Goal: Information Seeking & Learning: Check status

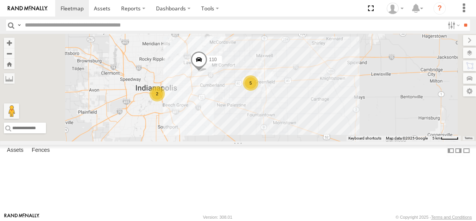
click at [165, 101] on div "2" at bounding box center [157, 93] width 15 height 15
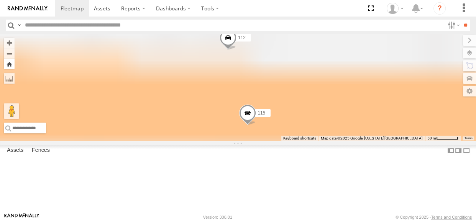
click at [15, 68] on button "Zoom Home" at bounding box center [9, 64] width 11 height 10
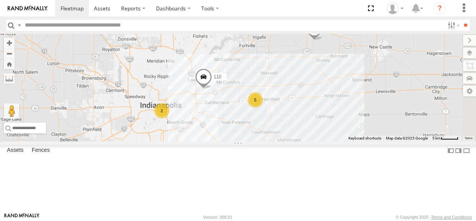
drag, startPoint x: 302, startPoint y: 147, endPoint x: 269, endPoint y: 137, distance: 34.9
click at [269, 137] on div "114 110 5 2" at bounding box center [238, 87] width 476 height 107
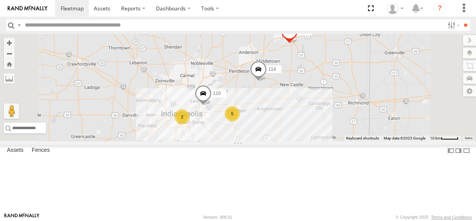
drag, startPoint x: 296, startPoint y: 140, endPoint x: 311, endPoint y: 164, distance: 28.3
click at [311, 141] on div "114 110 5 2 111" at bounding box center [238, 87] width 476 height 107
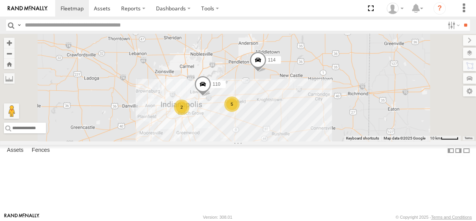
drag, startPoint x: 279, startPoint y: 123, endPoint x: 279, endPoint y: 112, distance: 10.7
click at [279, 112] on div "114 110 5 2 111" at bounding box center [238, 87] width 476 height 107
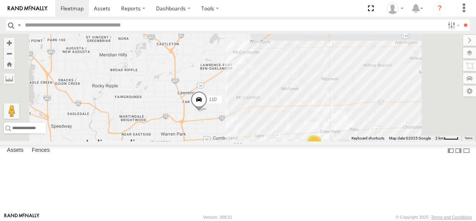
click at [208, 112] on span at bounding box center [199, 101] width 17 height 21
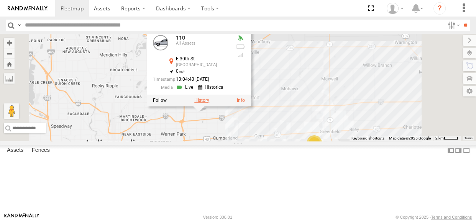
click at [209, 103] on label at bounding box center [201, 99] width 15 height 5
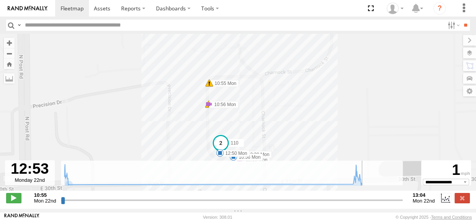
drag, startPoint x: 63, startPoint y: 204, endPoint x: 402, endPoint y: 203, distance: 339.5
type input "**********"
click at [372, 203] on input "range" at bounding box center [232, 199] width 342 height 7
click at [463, 202] on label at bounding box center [462, 198] width 15 height 10
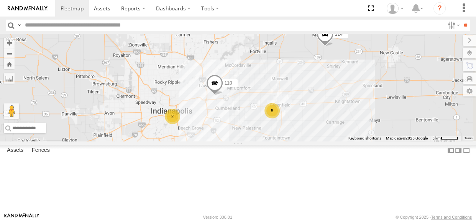
drag, startPoint x: 369, startPoint y: 144, endPoint x: 343, endPoint y: 128, distance: 30.3
click at [343, 128] on div "110 114 5 2" at bounding box center [238, 87] width 476 height 107
click at [180, 124] on div "2" at bounding box center [172, 116] width 15 height 15
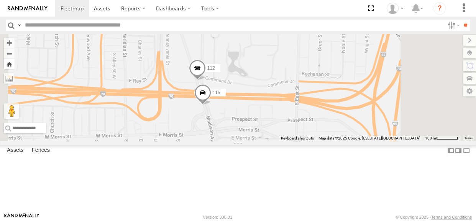
click at [15, 63] on button "Zoom Home" at bounding box center [9, 64] width 11 height 10
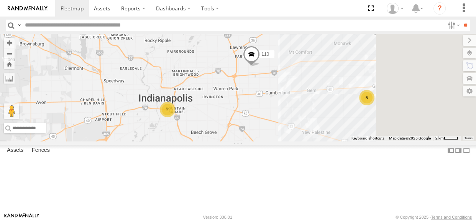
drag, startPoint x: 337, startPoint y: 127, endPoint x: 297, endPoint y: 129, distance: 40.3
click at [297, 129] on div "110 5 2" at bounding box center [238, 87] width 476 height 107
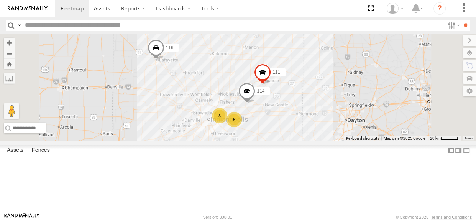
drag, startPoint x: 326, startPoint y: 95, endPoint x: 322, endPoint y: 131, distance: 36.6
click at [322, 131] on div "114 116 3 5 111" at bounding box center [238, 87] width 476 height 107
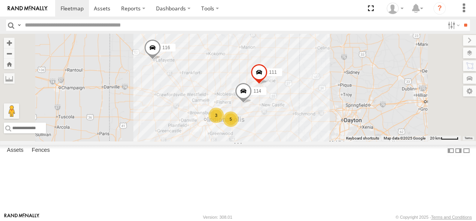
drag, startPoint x: 306, startPoint y: 121, endPoint x: 302, endPoint y: 121, distance: 4.2
click at [302, 121] on div "114 116 3 5 111" at bounding box center [238, 87] width 476 height 107
click at [296, 115] on div "114 116 3 5 111" at bounding box center [238, 87] width 476 height 107
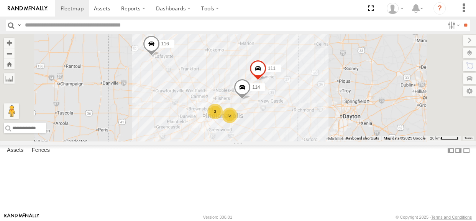
drag, startPoint x: 298, startPoint y: 109, endPoint x: 296, endPoint y: 103, distance: 6.4
click at [296, 103] on div "114 116 3 5 111" at bounding box center [238, 87] width 476 height 107
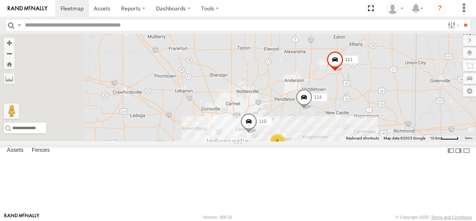
drag, startPoint x: 294, startPoint y: 135, endPoint x: 321, endPoint y: 132, distance: 27.4
click at [321, 132] on div "114 116 111 110 5 2" at bounding box center [238, 87] width 476 height 107
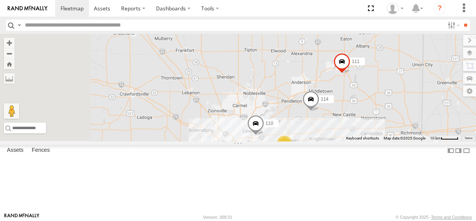
drag, startPoint x: 318, startPoint y: 137, endPoint x: 326, endPoint y: 138, distance: 8.3
click at [326, 138] on div "114 116 111 110 5 2" at bounding box center [238, 87] width 476 height 107
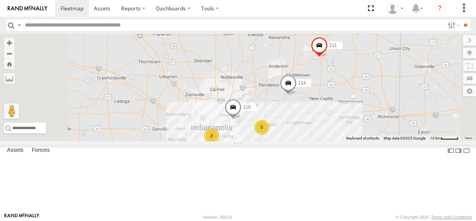
drag, startPoint x: 315, startPoint y: 105, endPoint x: 285, endPoint y: 84, distance: 36.4
click at [285, 84] on div "114 116 111 110 5 2" at bounding box center [238, 87] width 476 height 107
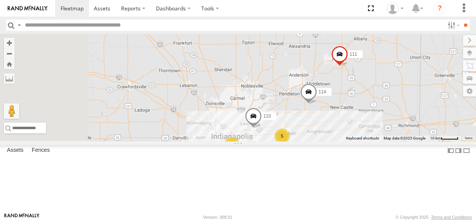
drag, startPoint x: 288, startPoint y: 105, endPoint x: 316, endPoint y: 118, distance: 30.7
click at [316, 118] on div "114 116 111 110 5 2" at bounding box center [238, 87] width 476 height 107
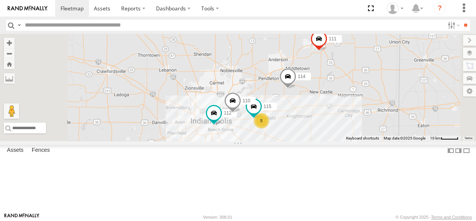
drag, startPoint x: 323, startPoint y: 122, endPoint x: 302, endPoint y: 106, distance: 26.6
click at [302, 106] on div "114 116 110 5 115 111 112" at bounding box center [238, 87] width 476 height 107
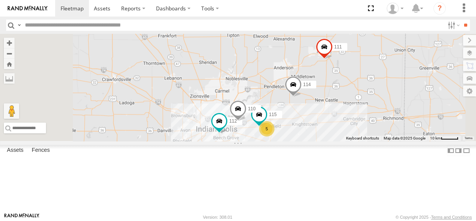
drag, startPoint x: 337, startPoint y: 162, endPoint x: 374, endPoint y: 186, distance: 44.0
click at [374, 141] on div "114 116 110 5 115 111 112" at bounding box center [238, 87] width 476 height 107
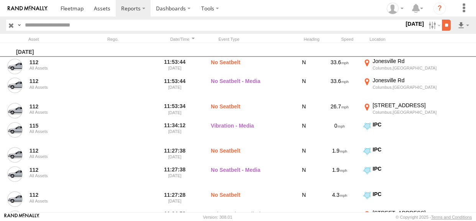
click at [442, 24] on input "**" at bounding box center [446, 25] width 9 height 11
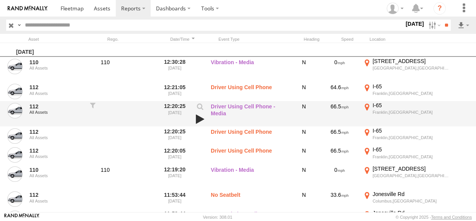
click at [196, 119] on link at bounding box center [200, 119] width 13 height 11
